Goal: Task Accomplishment & Management: Manage account settings

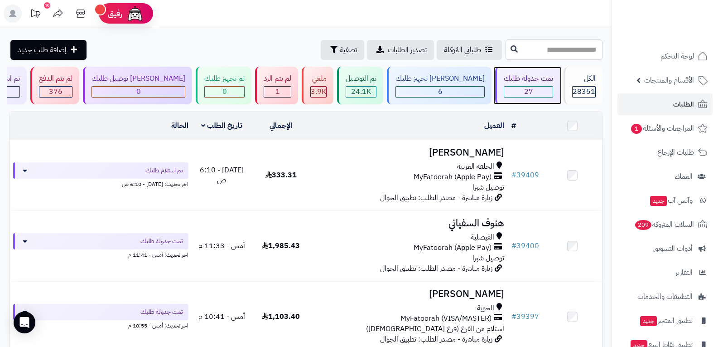
click at [524, 93] on span "27" at bounding box center [528, 91] width 9 height 11
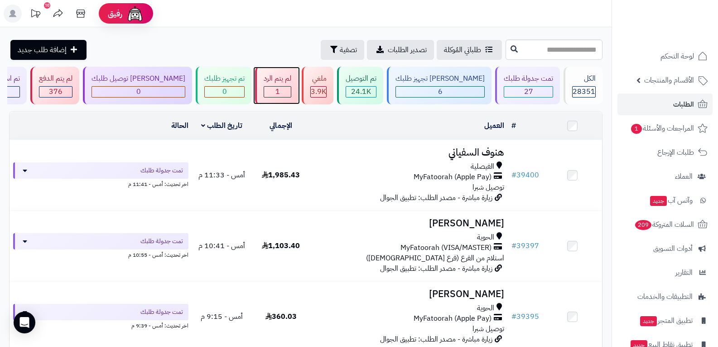
click at [291, 92] on div "1" at bounding box center [277, 92] width 27 height 10
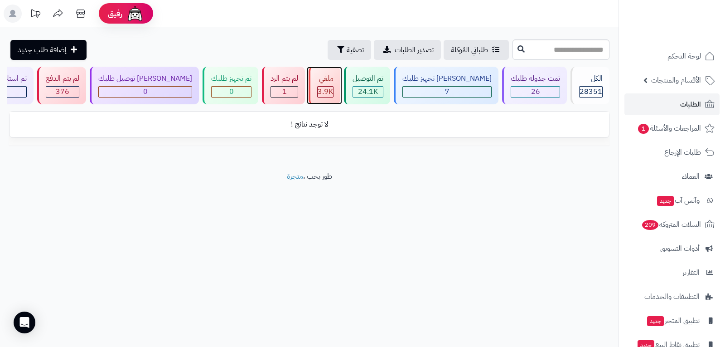
click at [333, 92] on span "3.9K" at bounding box center [325, 91] width 15 height 11
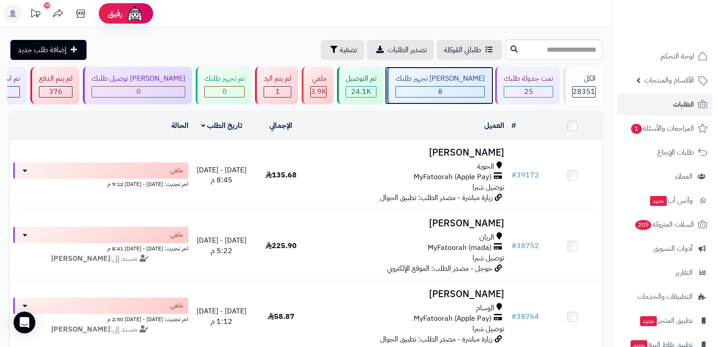
click at [446, 92] on div "8" at bounding box center [440, 92] width 88 height 10
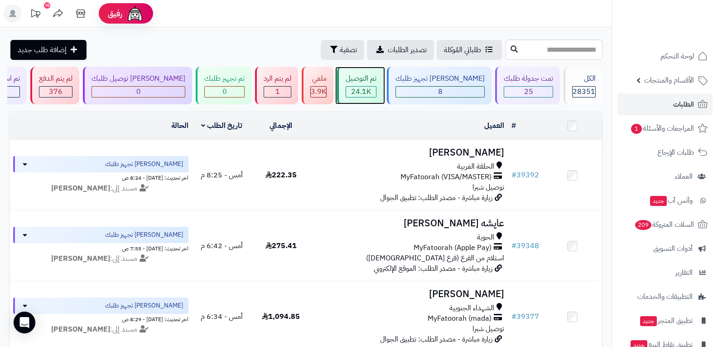
click at [376, 93] on div "24.1K" at bounding box center [361, 92] width 30 height 10
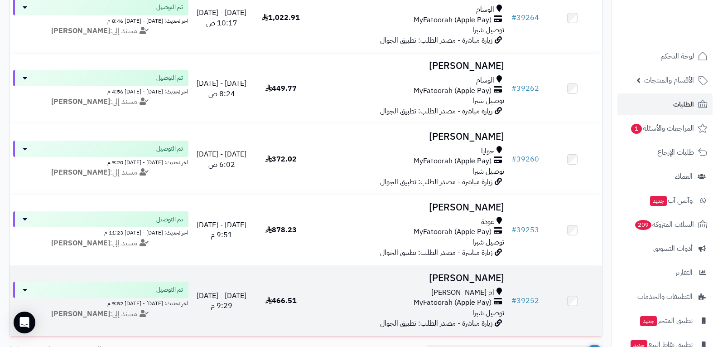
scroll to position [2018, 0]
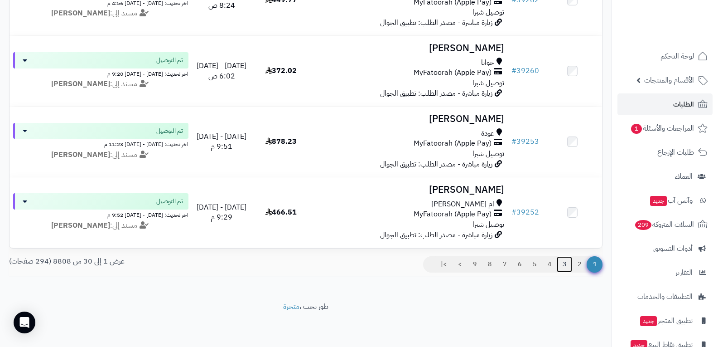
click at [564, 265] on link "3" at bounding box center [564, 264] width 15 height 16
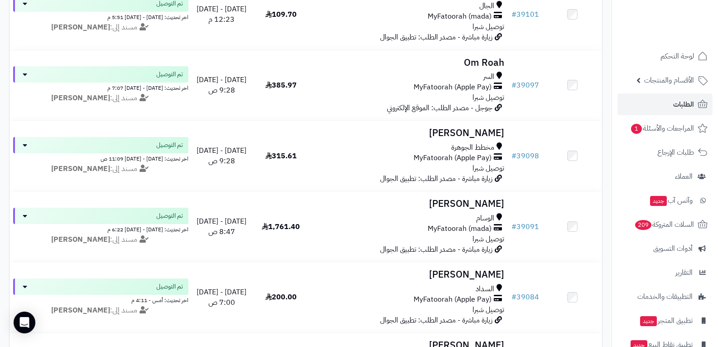
scroll to position [1858, 0]
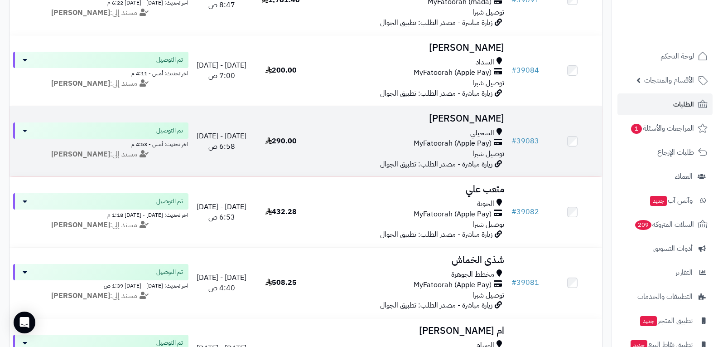
click at [482, 156] on span "توصيل شبرا" at bounding box center [489, 153] width 32 height 11
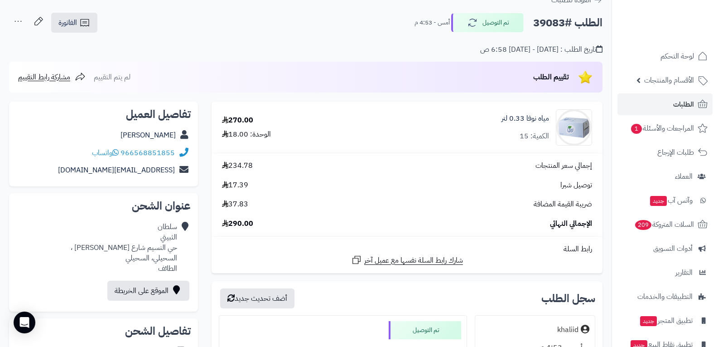
scroll to position [91, 0]
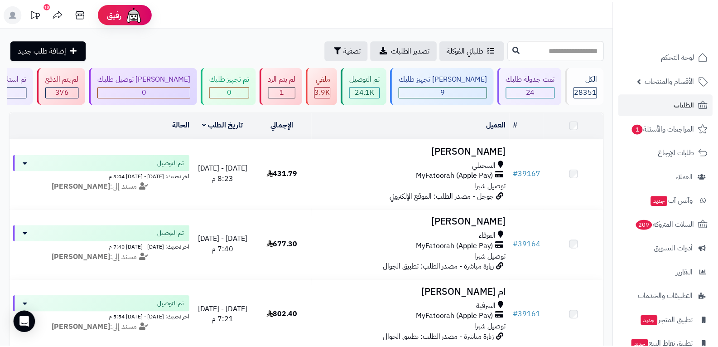
scroll to position [1858, 0]
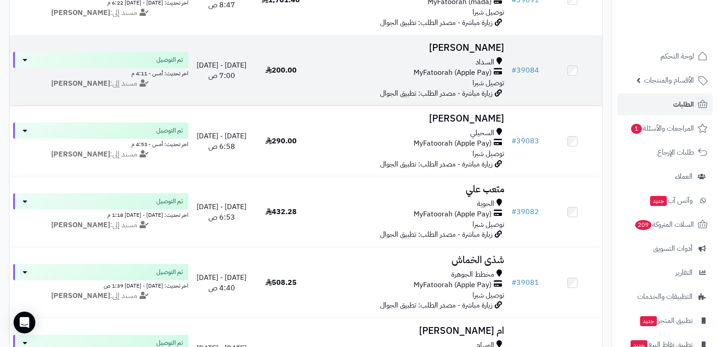
click at [470, 81] on div "السداد MyFatoorah (Apple Pay) توصيل شبرا" at bounding box center [410, 72] width 190 height 31
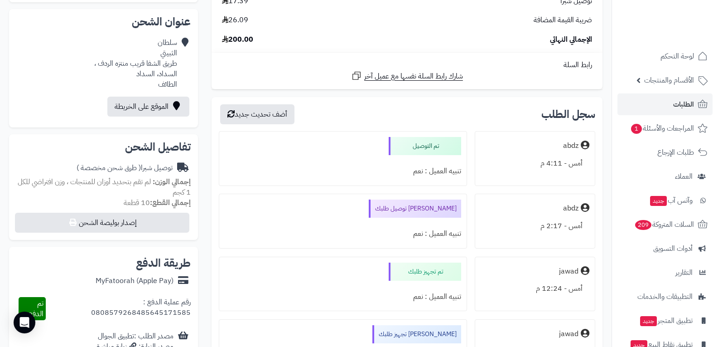
scroll to position [227, 0]
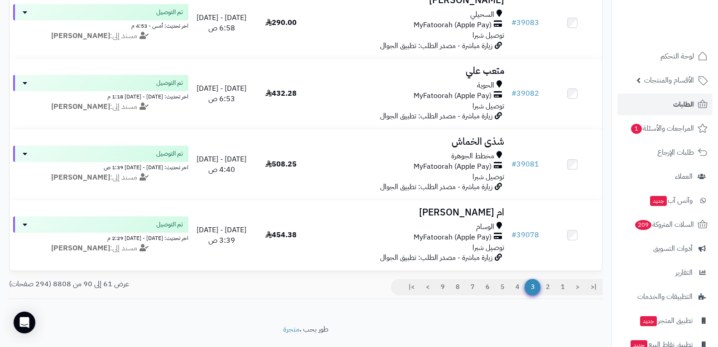
scroll to position [2004, 0]
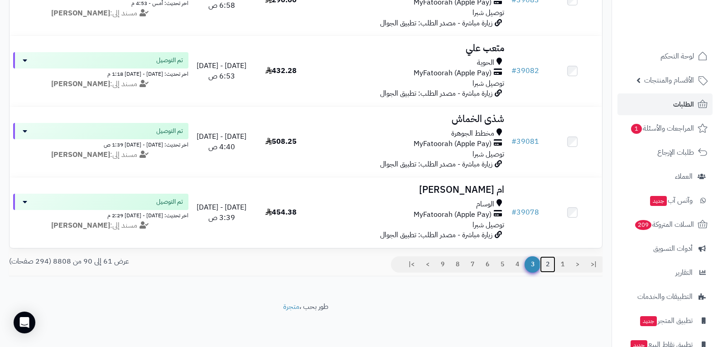
click at [547, 265] on link "2" at bounding box center [547, 264] width 15 height 16
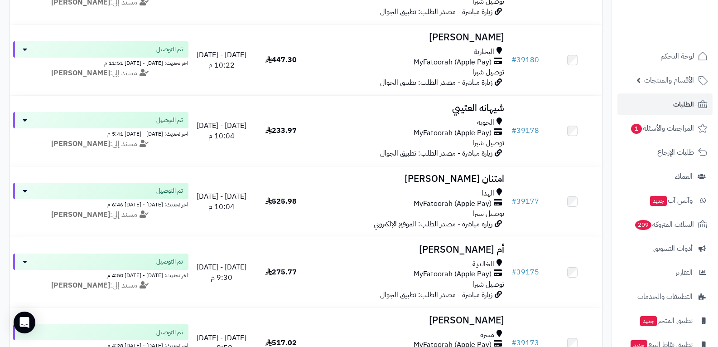
scroll to position [1994, 0]
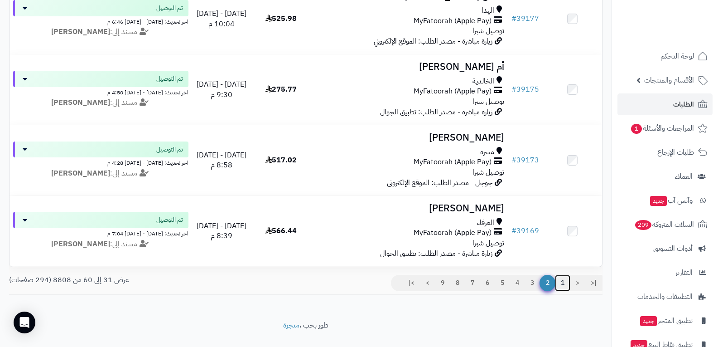
click at [561, 288] on link "1" at bounding box center [562, 283] width 15 height 16
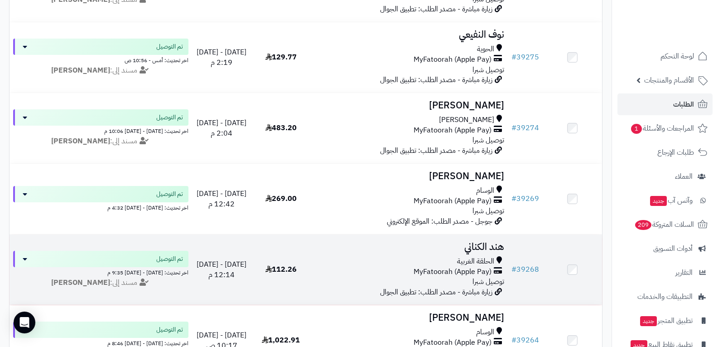
scroll to position [1586, 0]
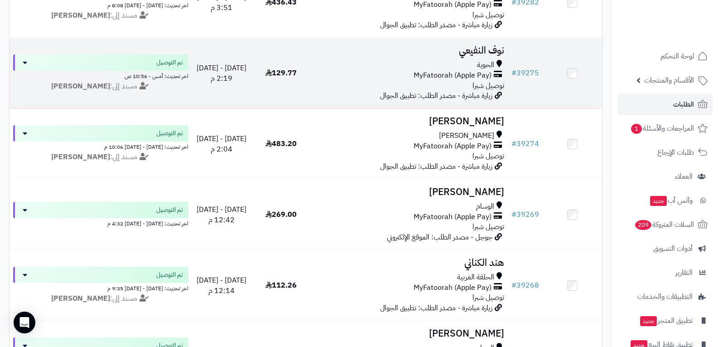
click at [471, 81] on div "الحوية MyFatoorah (Apple Pay) توصيل شبرا" at bounding box center [410, 75] width 190 height 31
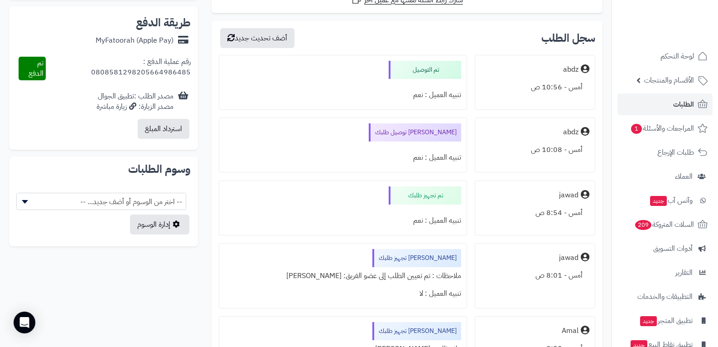
scroll to position [453, 0]
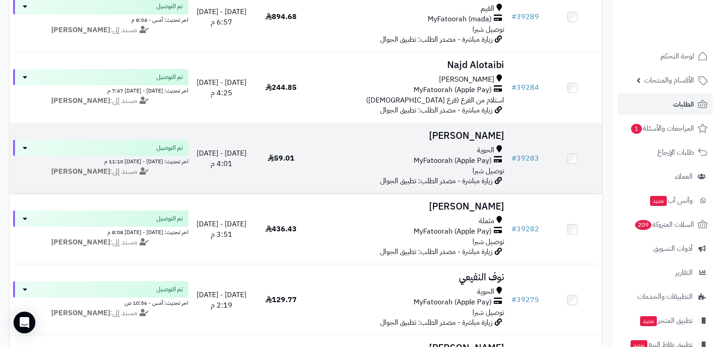
scroll to position [1314, 0]
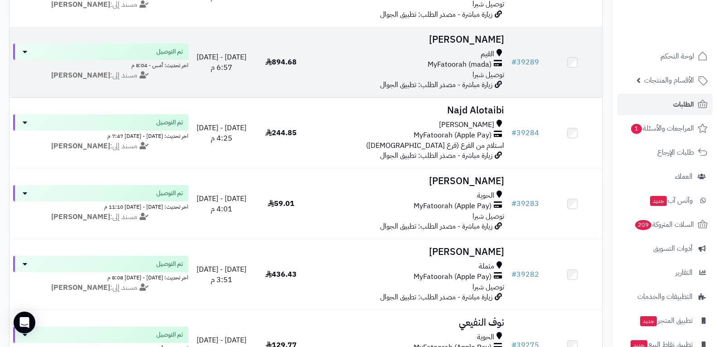
click at [460, 66] on span "MyFatoorah (mada)" at bounding box center [460, 64] width 64 height 10
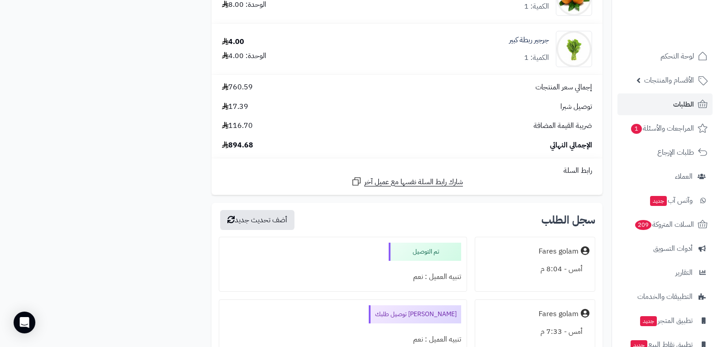
scroll to position [1767, 0]
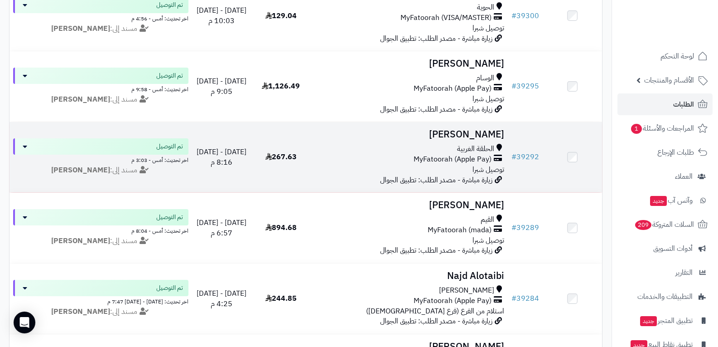
scroll to position [1133, 0]
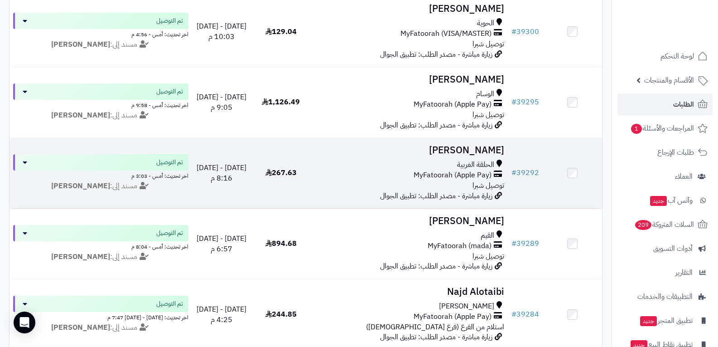
click at [469, 176] on span "MyFatoorah (Apple Pay)" at bounding box center [453, 175] width 78 height 10
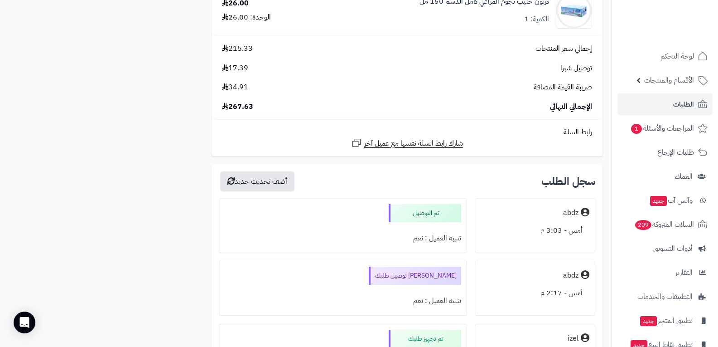
scroll to position [770, 0]
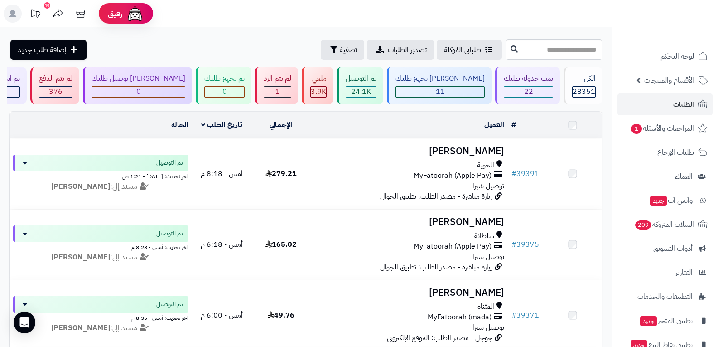
scroll to position [1133, 0]
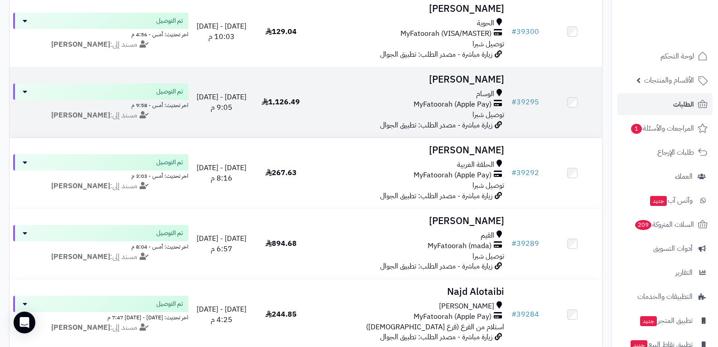
click at [468, 104] on span "MyFatoorah (Apple Pay)" at bounding box center [453, 104] width 78 height 10
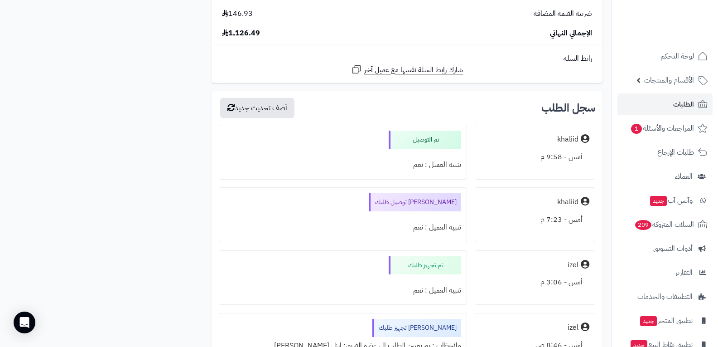
scroll to position [3807, 0]
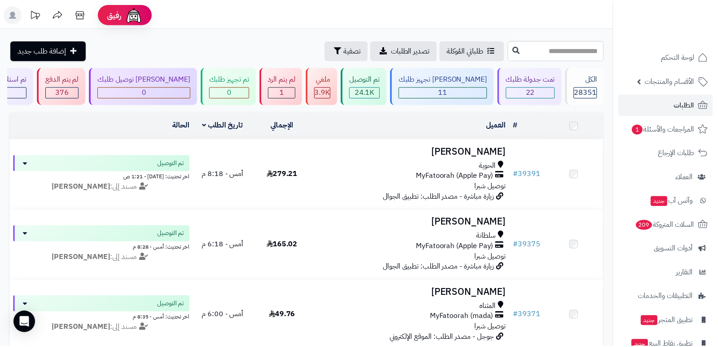
scroll to position [1133, 0]
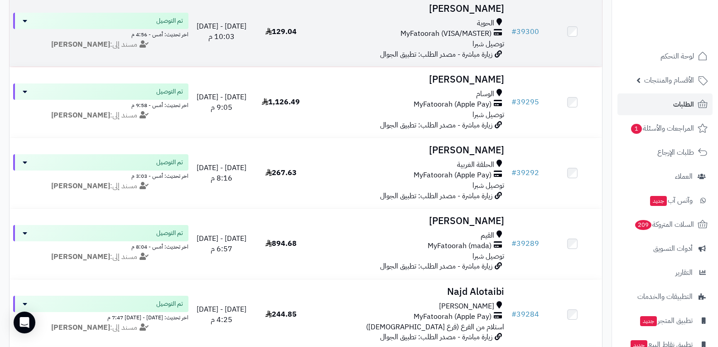
click at [442, 29] on span "MyFatoorah (VISA/MASTER)" at bounding box center [446, 34] width 91 height 10
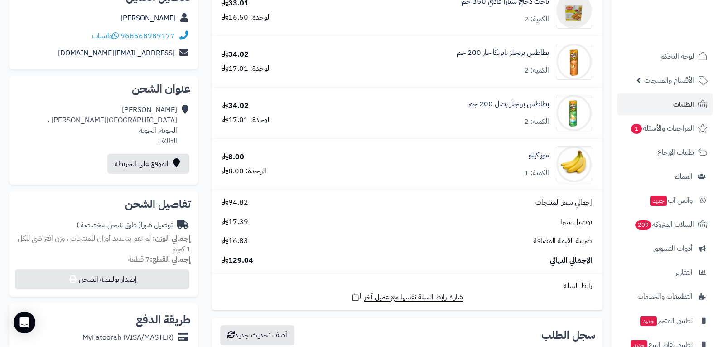
scroll to position [227, 0]
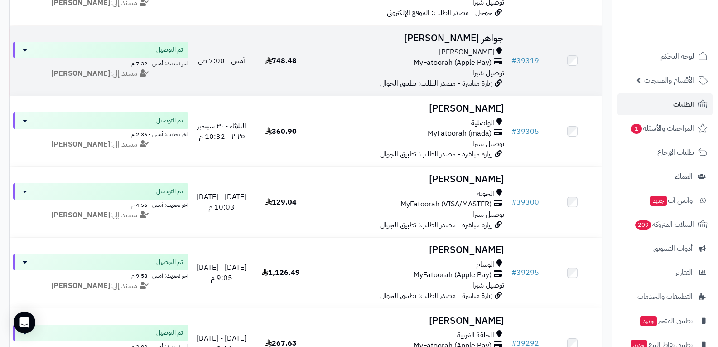
scroll to position [952, 0]
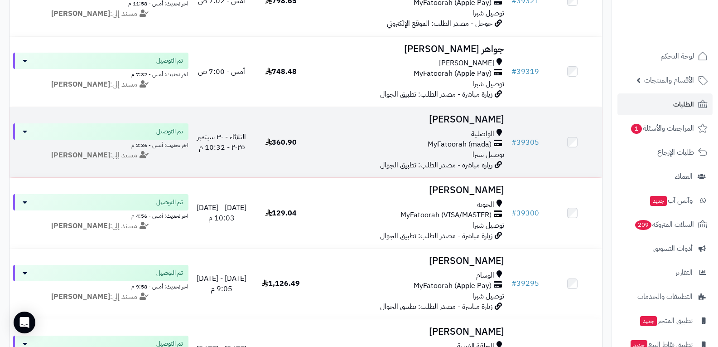
click at [464, 142] on span "MyFatoorah (mada)" at bounding box center [460, 144] width 64 height 10
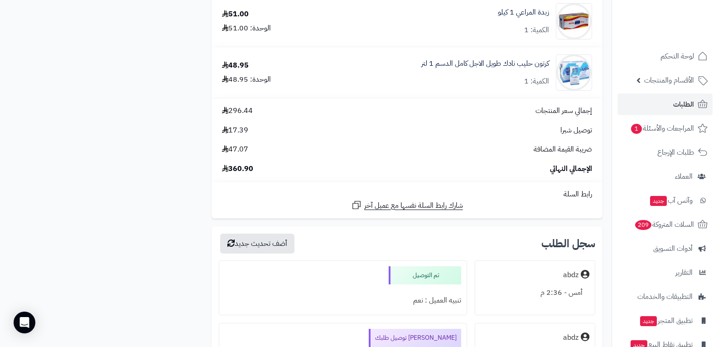
scroll to position [725, 0]
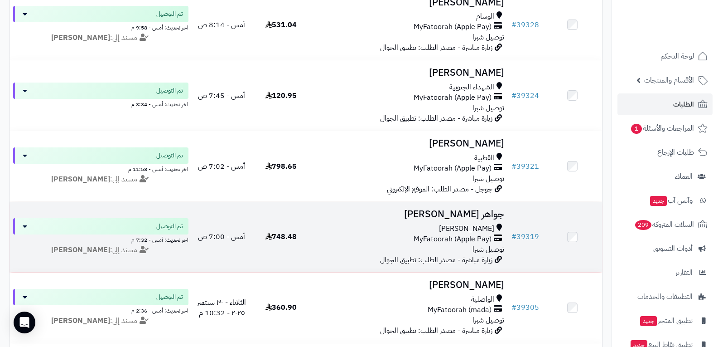
scroll to position [770, 0]
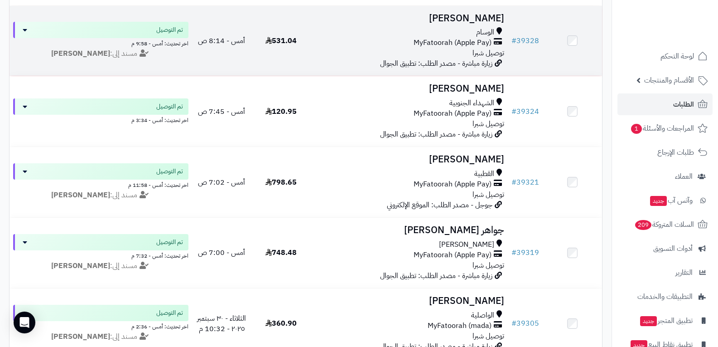
click at [469, 39] on span "MyFatoorah (Apple Pay)" at bounding box center [453, 43] width 78 height 10
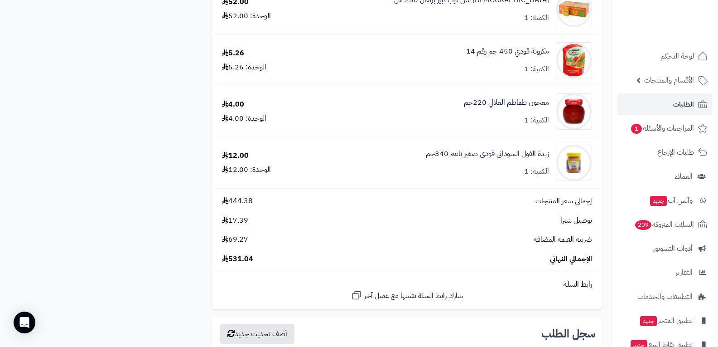
scroll to position [1314, 0]
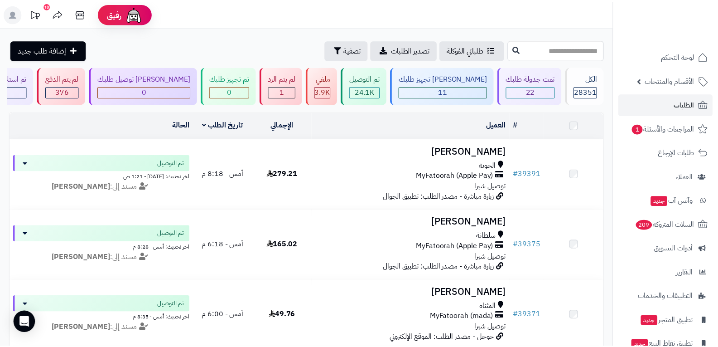
scroll to position [770, 0]
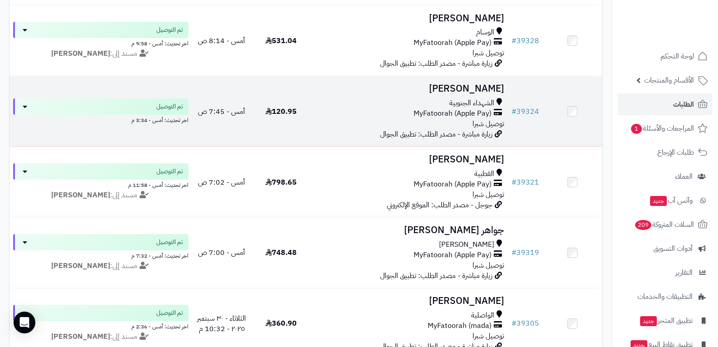
click at [467, 101] on span "الشهداء الجنوبية" at bounding box center [472, 103] width 45 height 10
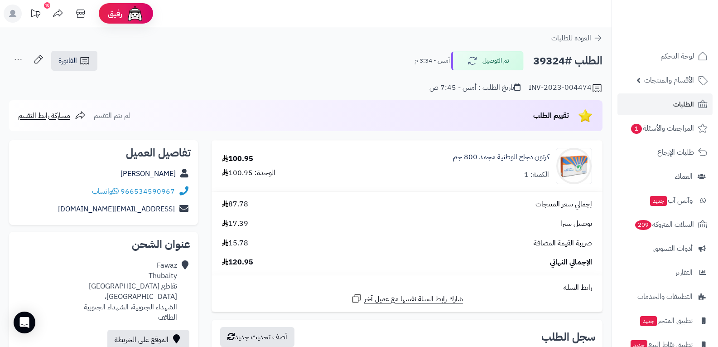
scroll to position [181, 0]
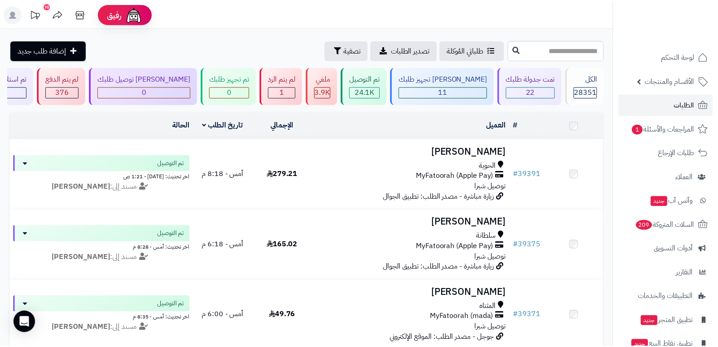
scroll to position [770, 0]
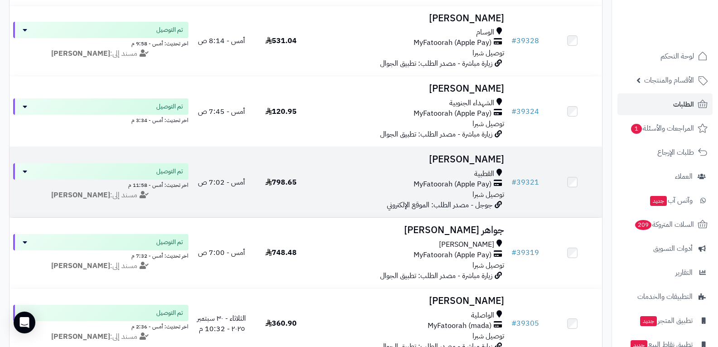
click at [406, 176] on div "القطبية" at bounding box center [410, 174] width 190 height 10
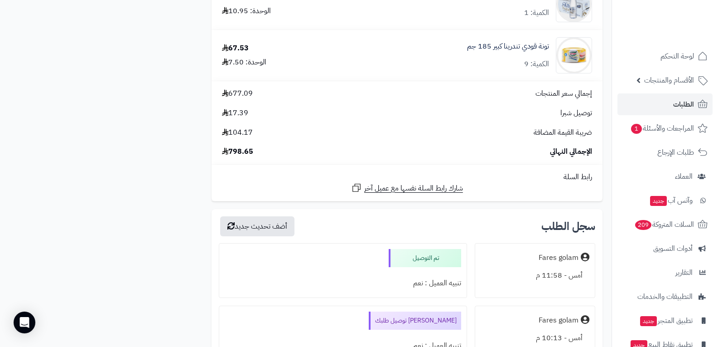
scroll to position [952, 0]
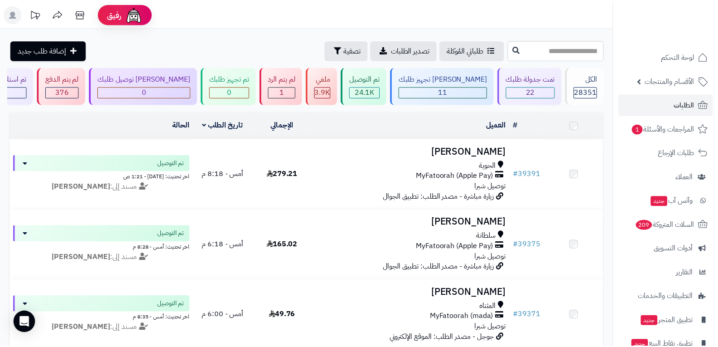
scroll to position [770, 0]
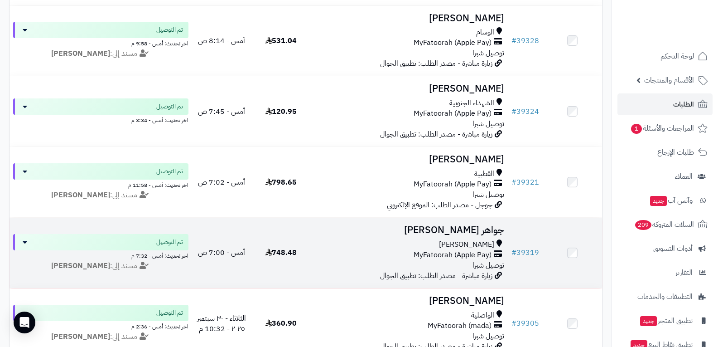
click at [382, 255] on div "MyFatoorah (Apple Pay)" at bounding box center [410, 255] width 190 height 10
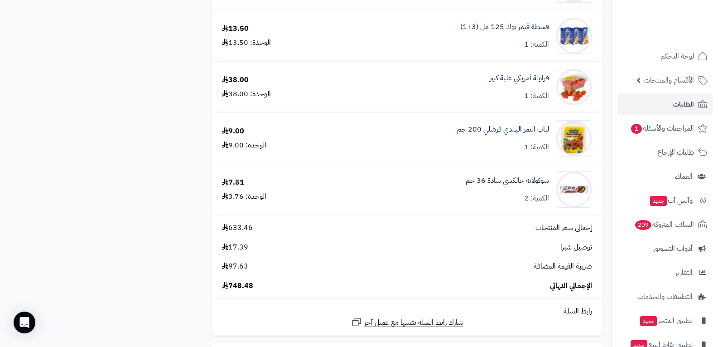
scroll to position [2674, 0]
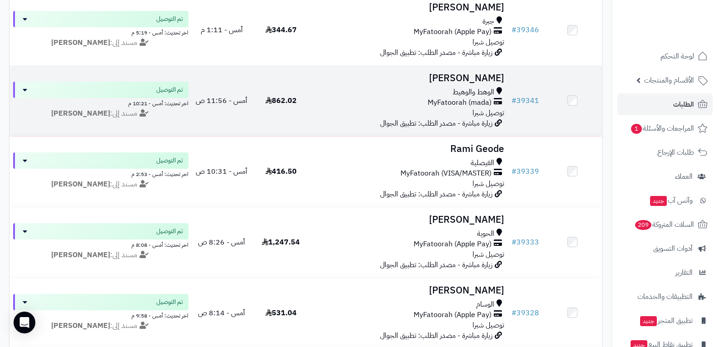
scroll to position [453, 0]
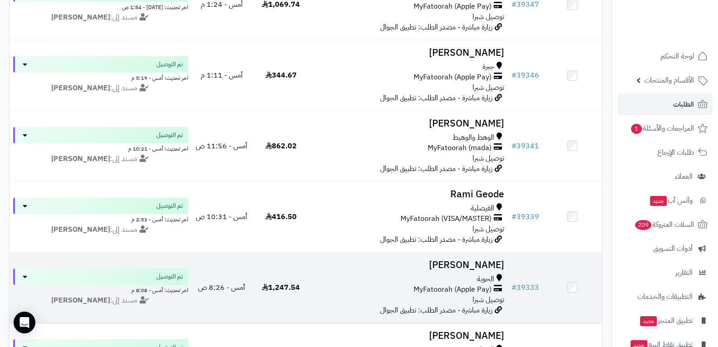
click at [431, 294] on div "الحوية MyFatoorah (Apple Pay) توصيل شبرا" at bounding box center [410, 289] width 190 height 31
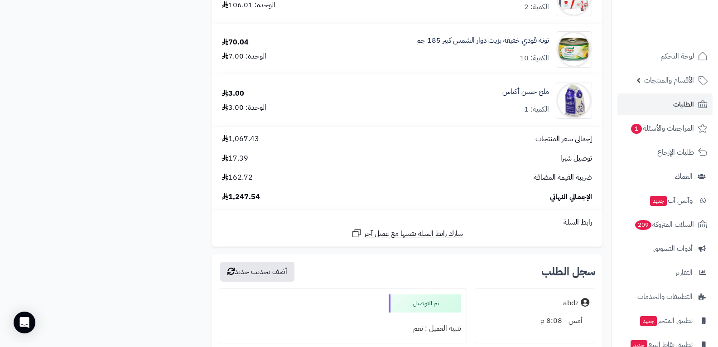
scroll to position [2356, 0]
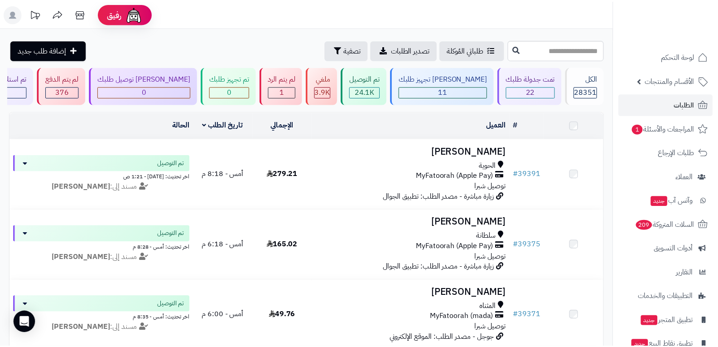
scroll to position [453, 0]
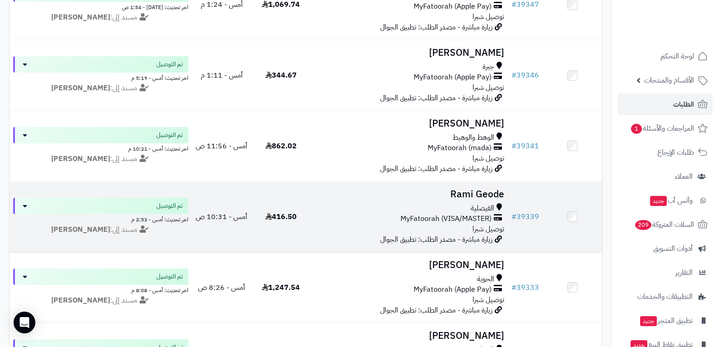
click at [435, 218] on span "MyFatoorah (VISA/MASTER)" at bounding box center [446, 218] width 91 height 10
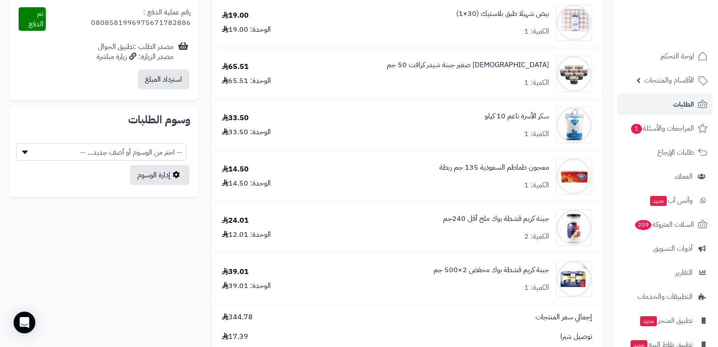
scroll to position [680, 0]
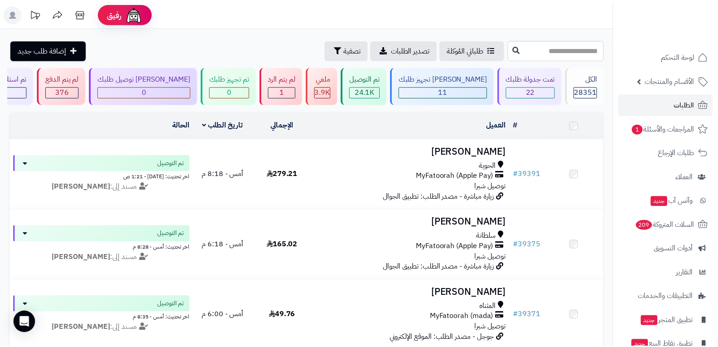
scroll to position [453, 0]
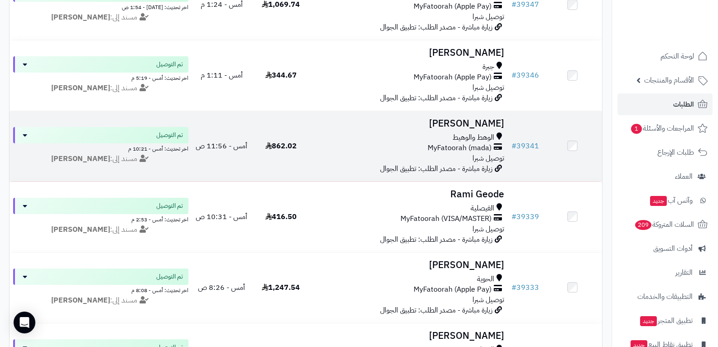
click at [450, 158] on div "الوهط والوهيط MyFatoorah (mada) توصيل شبرا" at bounding box center [410, 147] width 190 height 31
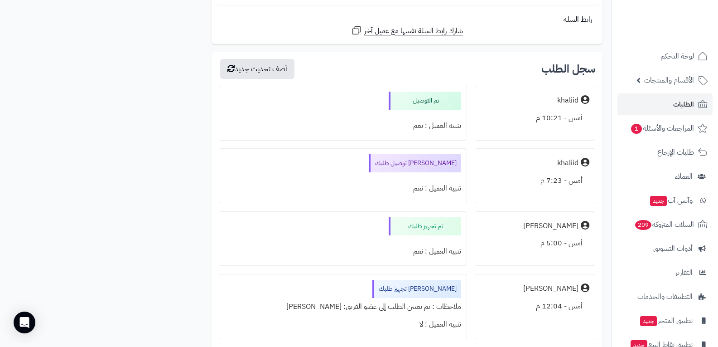
scroll to position [2266, 0]
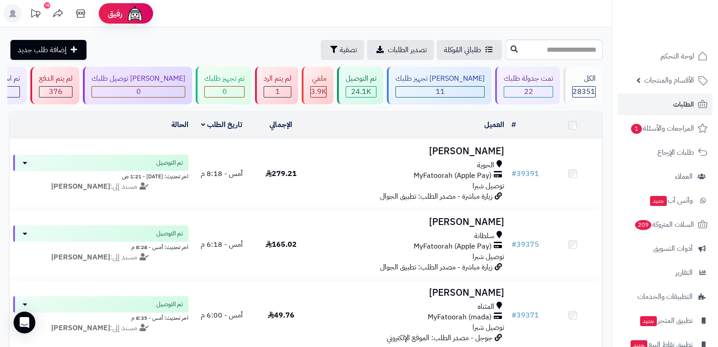
scroll to position [453, 0]
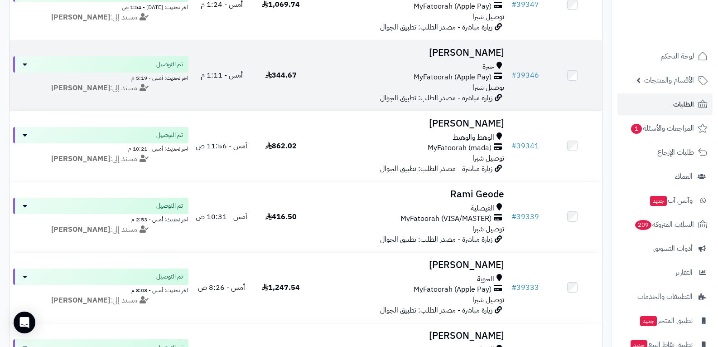
click at [447, 81] on span "MyFatoorah (Apple Pay)" at bounding box center [453, 77] width 78 height 10
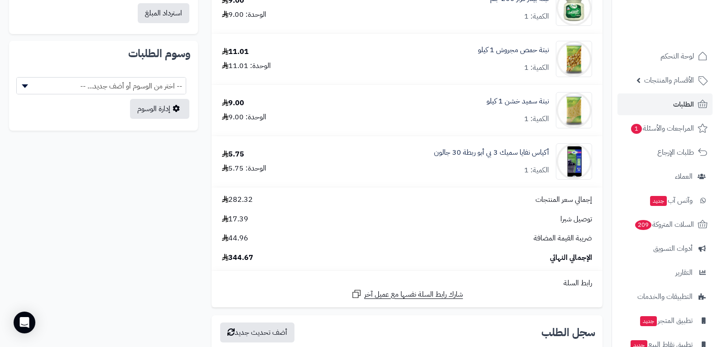
scroll to position [680, 0]
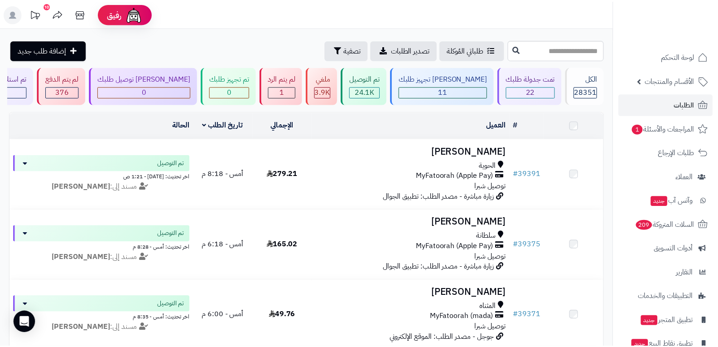
scroll to position [453, 0]
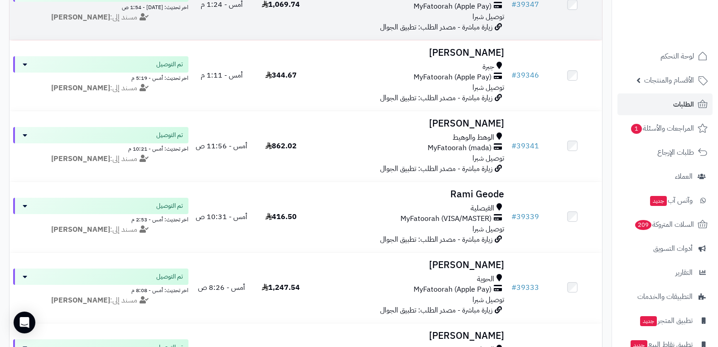
click at [421, 22] on span "زيارة مباشرة - مصدر الطلب: تطبيق الجوال" at bounding box center [436, 27] width 112 height 11
click at [457, 16] on div "الحوية MyFatoorah (Apple Pay) توصيل شبرا" at bounding box center [410, 6] width 190 height 31
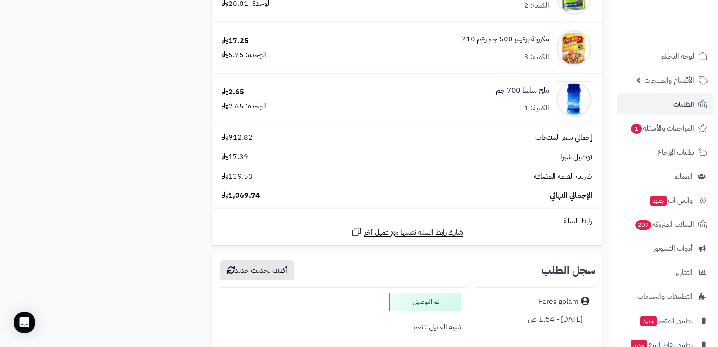
scroll to position [1314, 0]
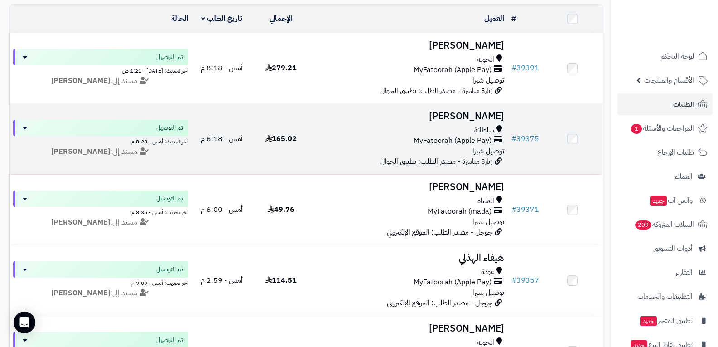
scroll to position [91, 0]
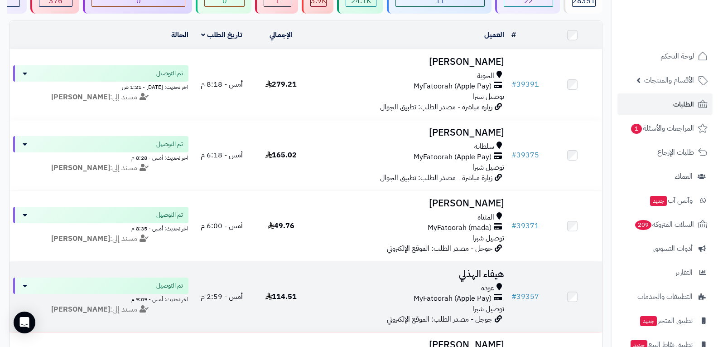
click at [423, 288] on div "عودة" at bounding box center [410, 288] width 190 height 10
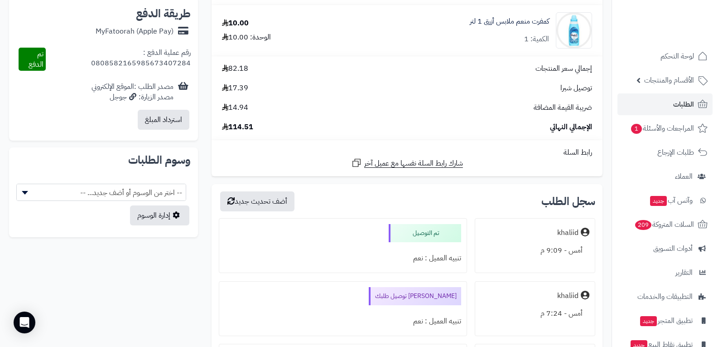
scroll to position [453, 0]
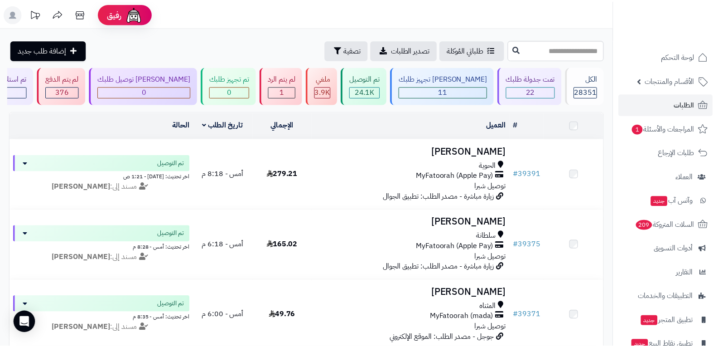
scroll to position [91, 0]
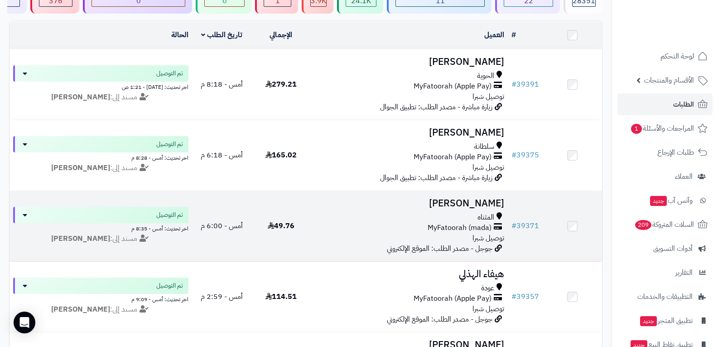
click at [440, 231] on span "MyFatoorah (mada)" at bounding box center [460, 228] width 64 height 10
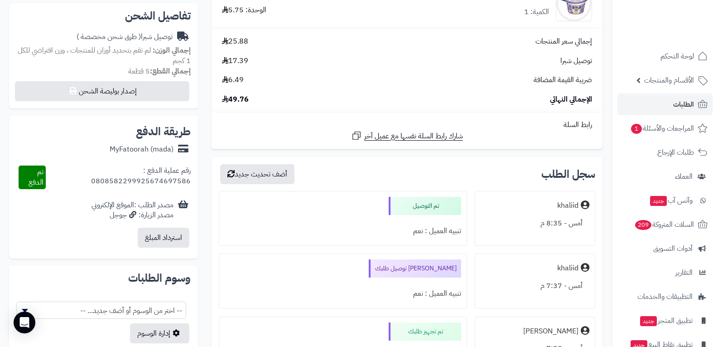
scroll to position [408, 0]
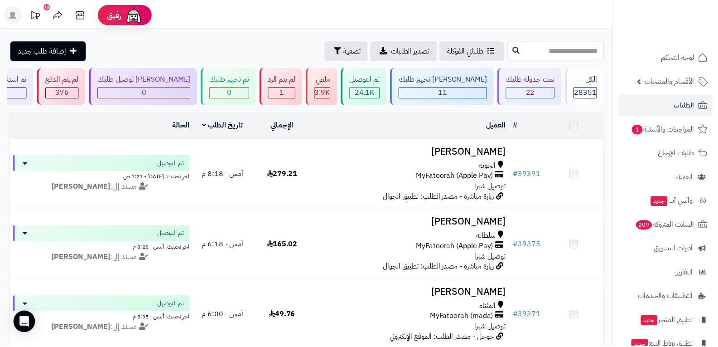
scroll to position [91, 0]
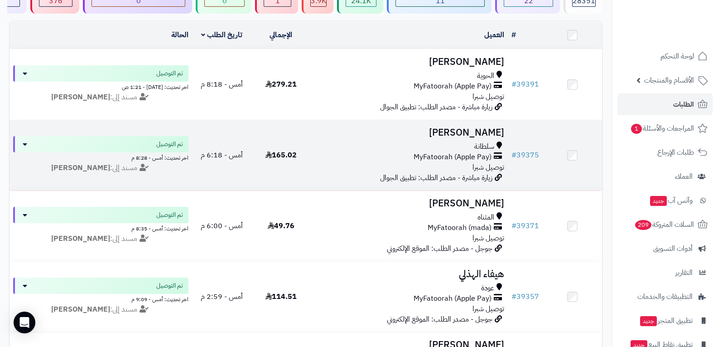
click at [380, 165] on div "سلطانة MyFatoorah (Apple Pay) توصيل شبرا" at bounding box center [410, 156] width 190 height 31
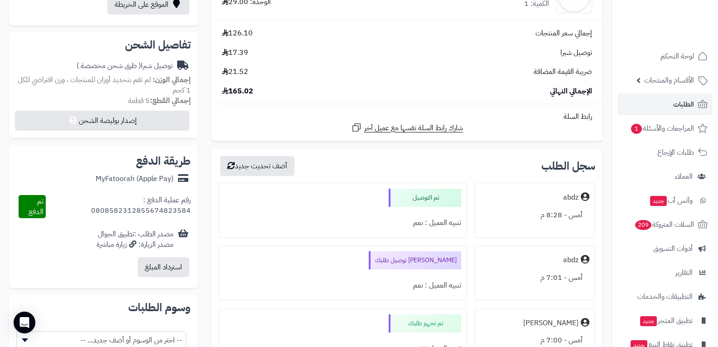
scroll to position [408, 0]
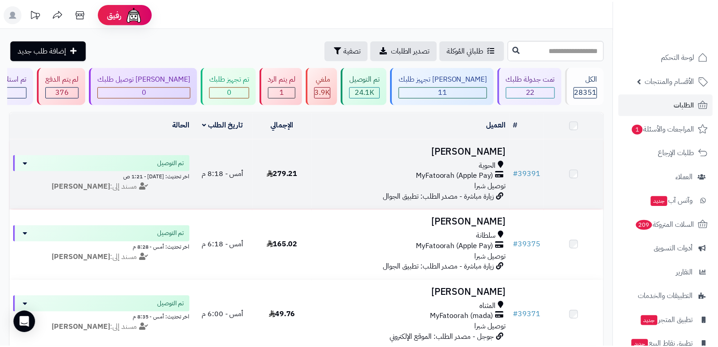
scroll to position [91, 0]
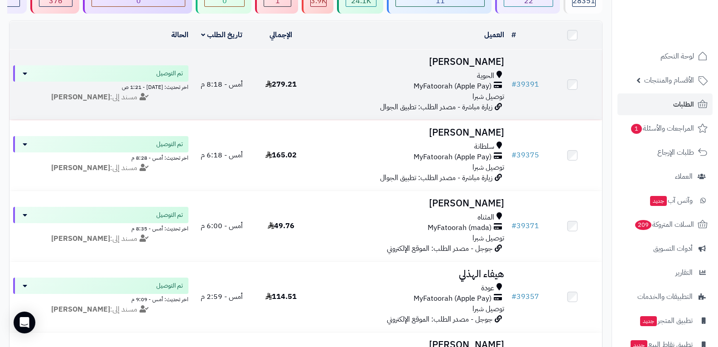
click at [434, 92] on div "الحوية MyFatoorah (Apple Pay) توصيل شبرا" at bounding box center [410, 86] width 190 height 31
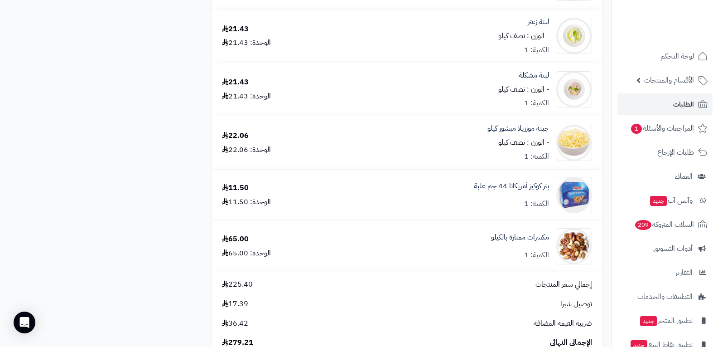
scroll to position [1088, 0]
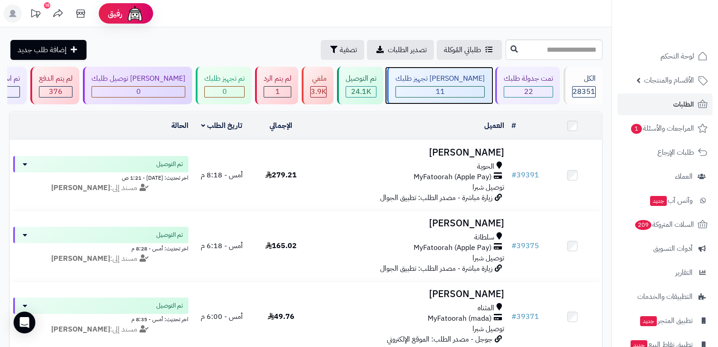
click at [457, 94] on div "11" at bounding box center [440, 92] width 88 height 10
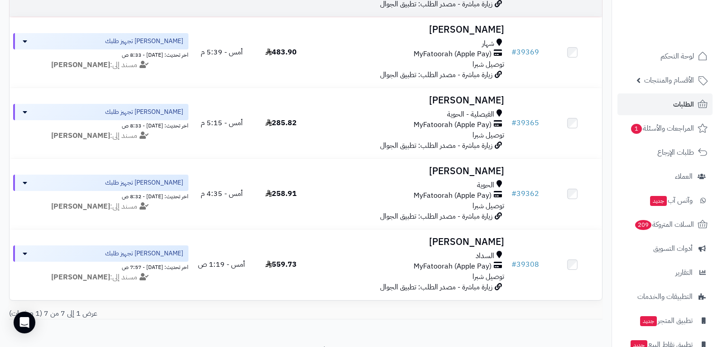
scroll to position [202, 0]
